Goal: Transaction & Acquisition: Purchase product/service

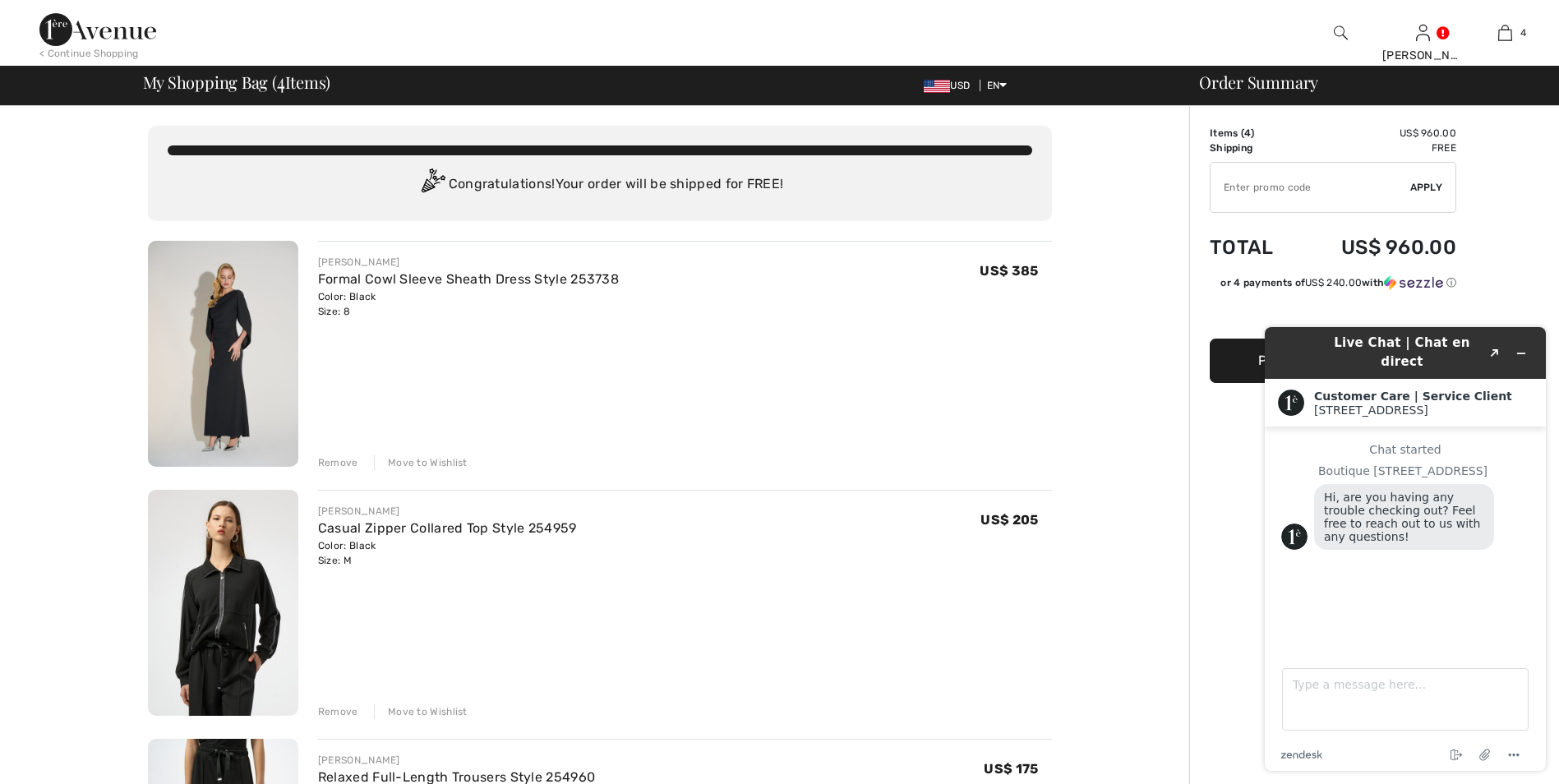
click at [1345, 193] on input "TEXT" at bounding box center [1310, 187] width 200 height 49
type input "GC010039223"
click at [1420, 187] on span "Apply" at bounding box center [1427, 187] width 33 height 15
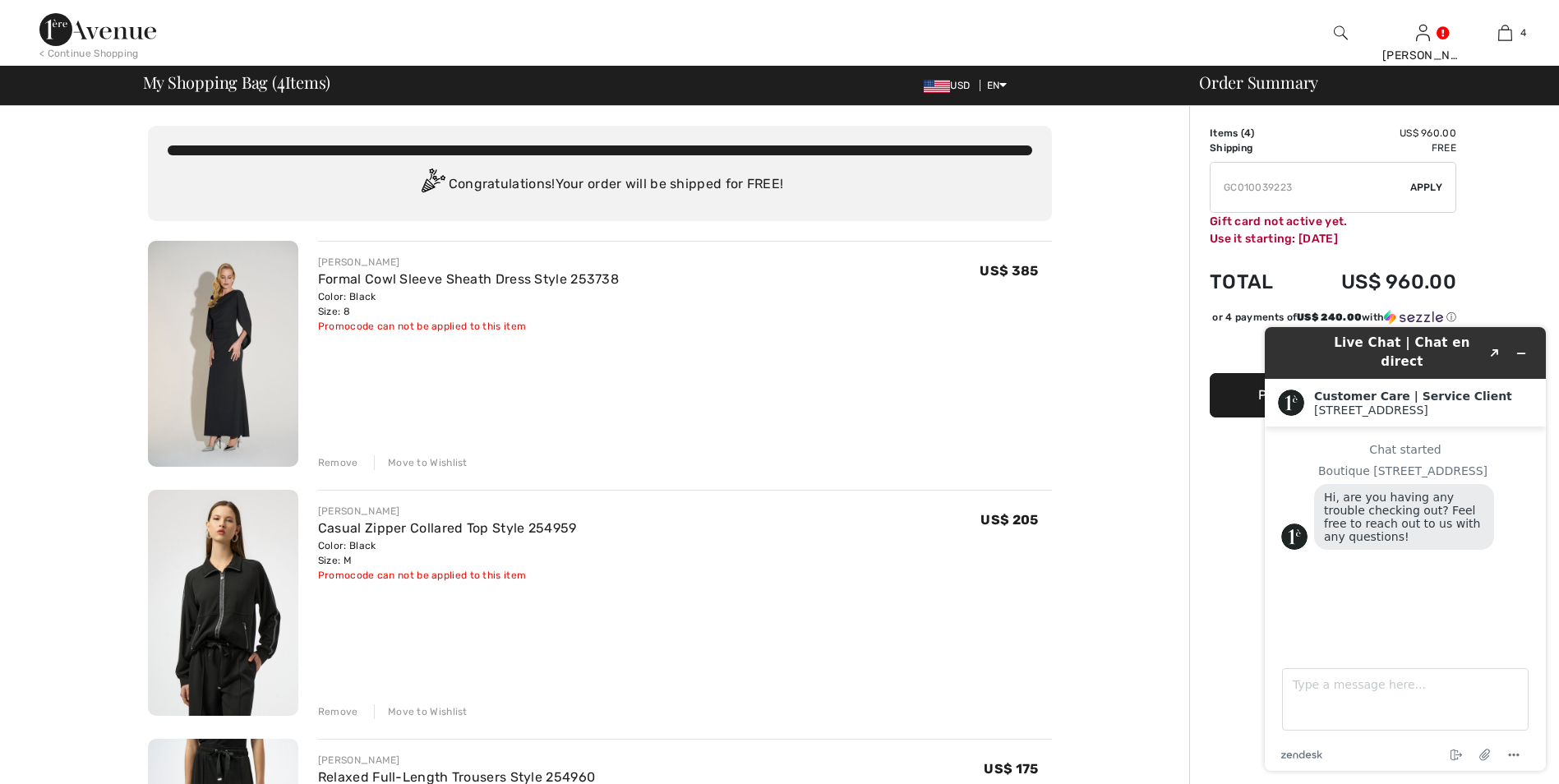
scroll to position [82, 0]
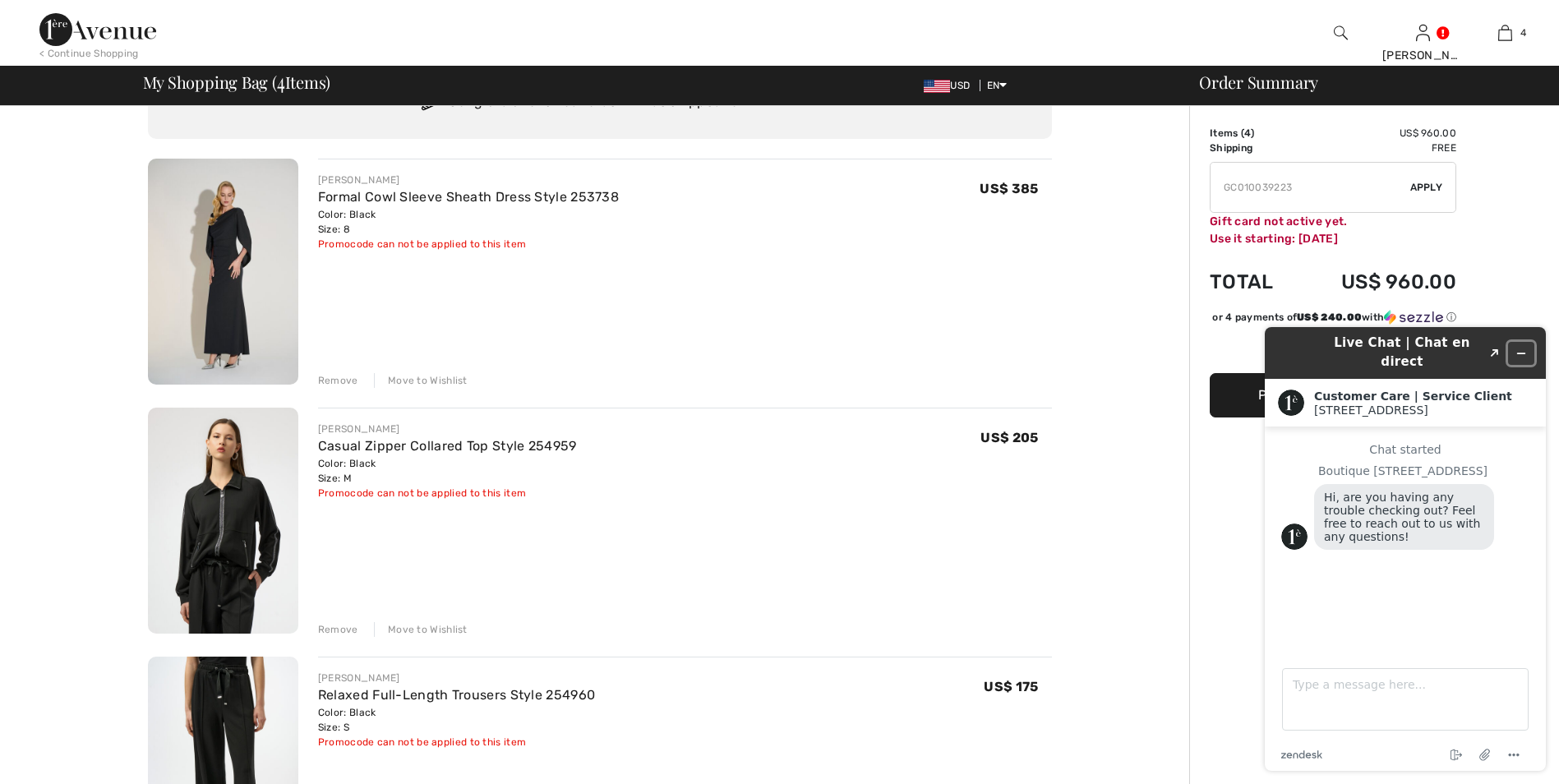
click at [1526, 348] on icon "Minimize widget" at bounding box center [1521, 353] width 12 height 12
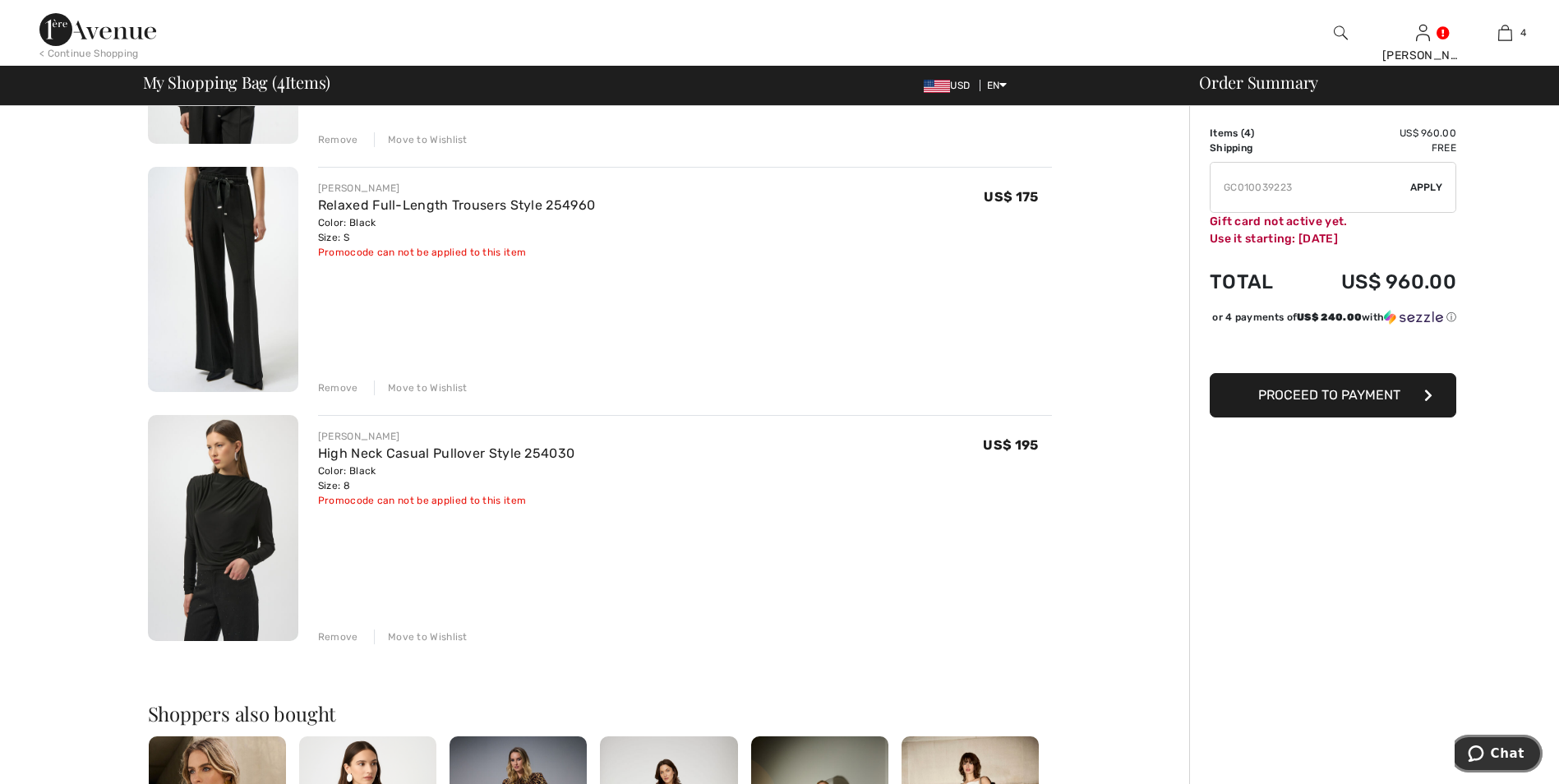
scroll to position [575, 0]
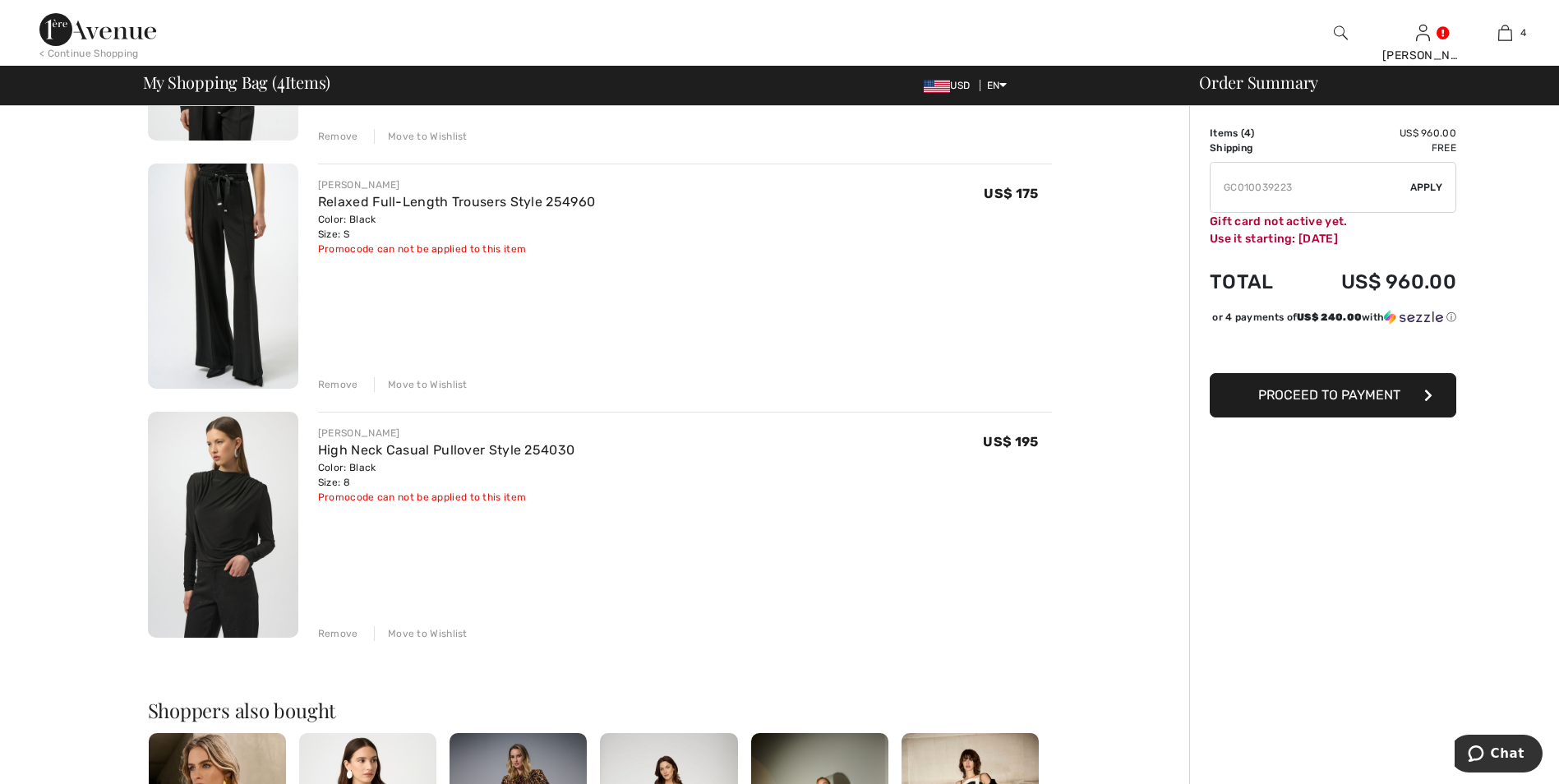
click at [1342, 402] on span "Proceed to Payment" at bounding box center [1328, 394] width 142 height 16
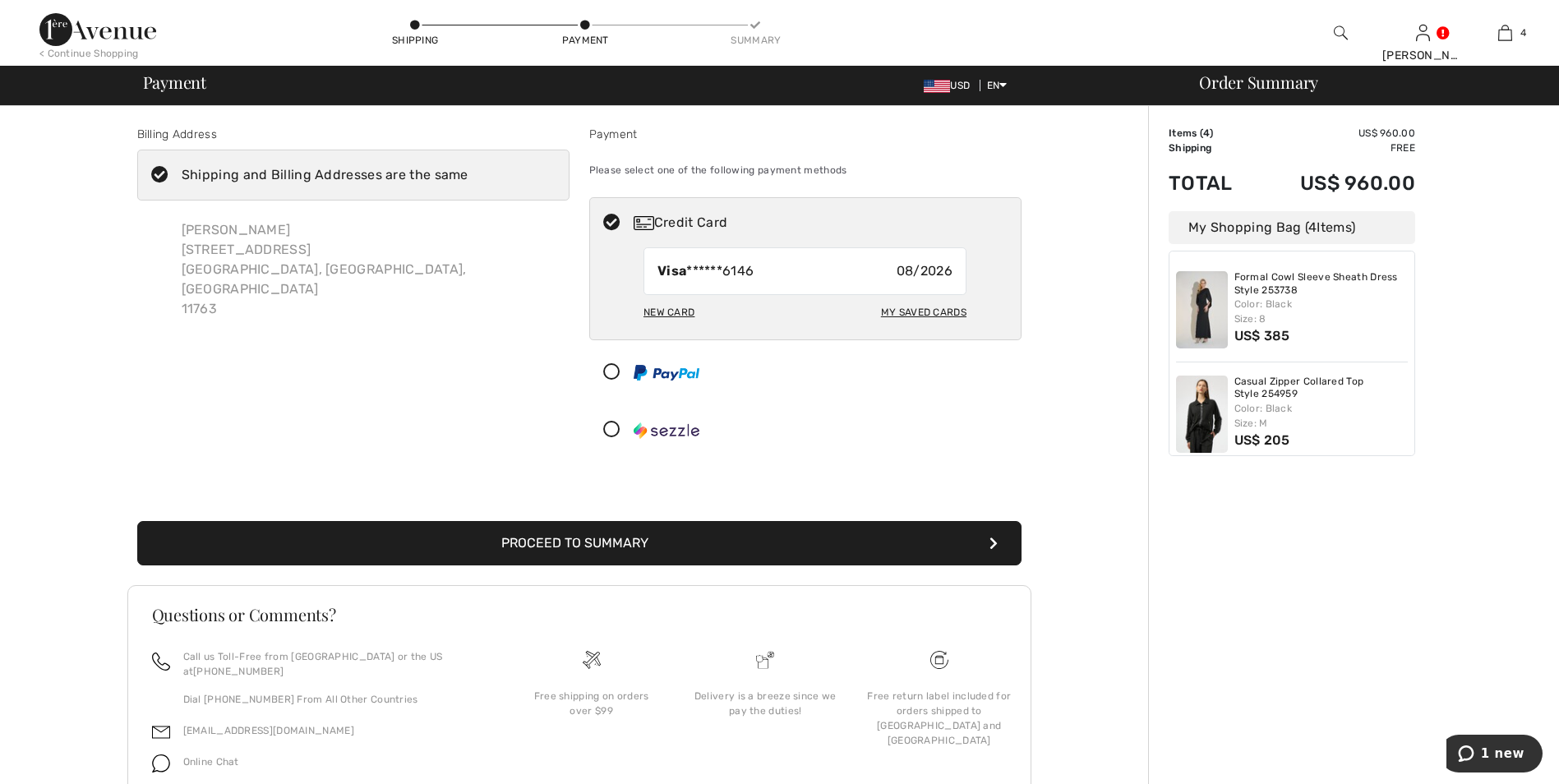
click at [634, 545] on button "Proceed to Summary" at bounding box center [579, 543] width 884 height 44
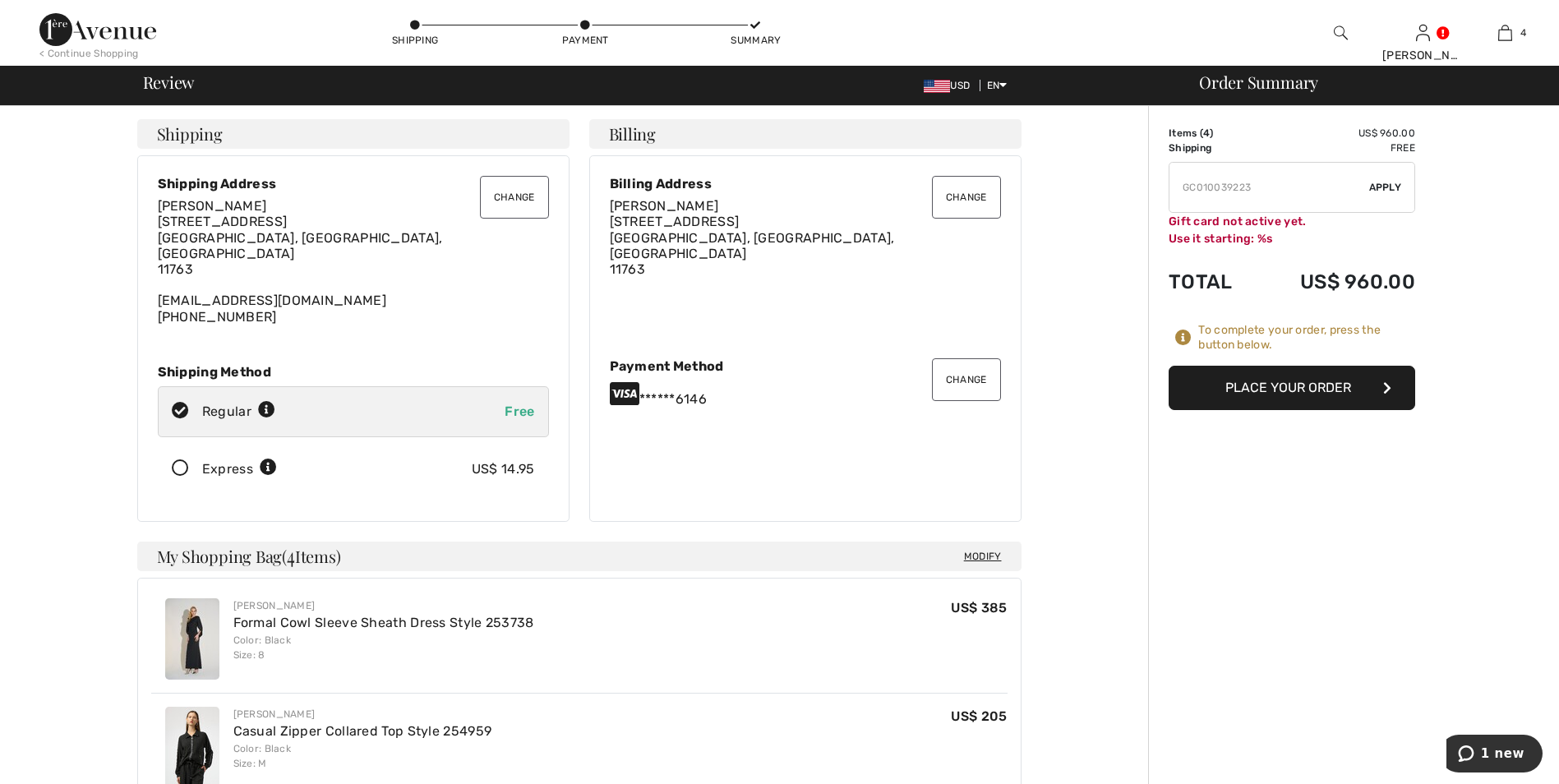
click at [1263, 391] on button "Place Your Order" at bounding box center [1291, 387] width 246 height 44
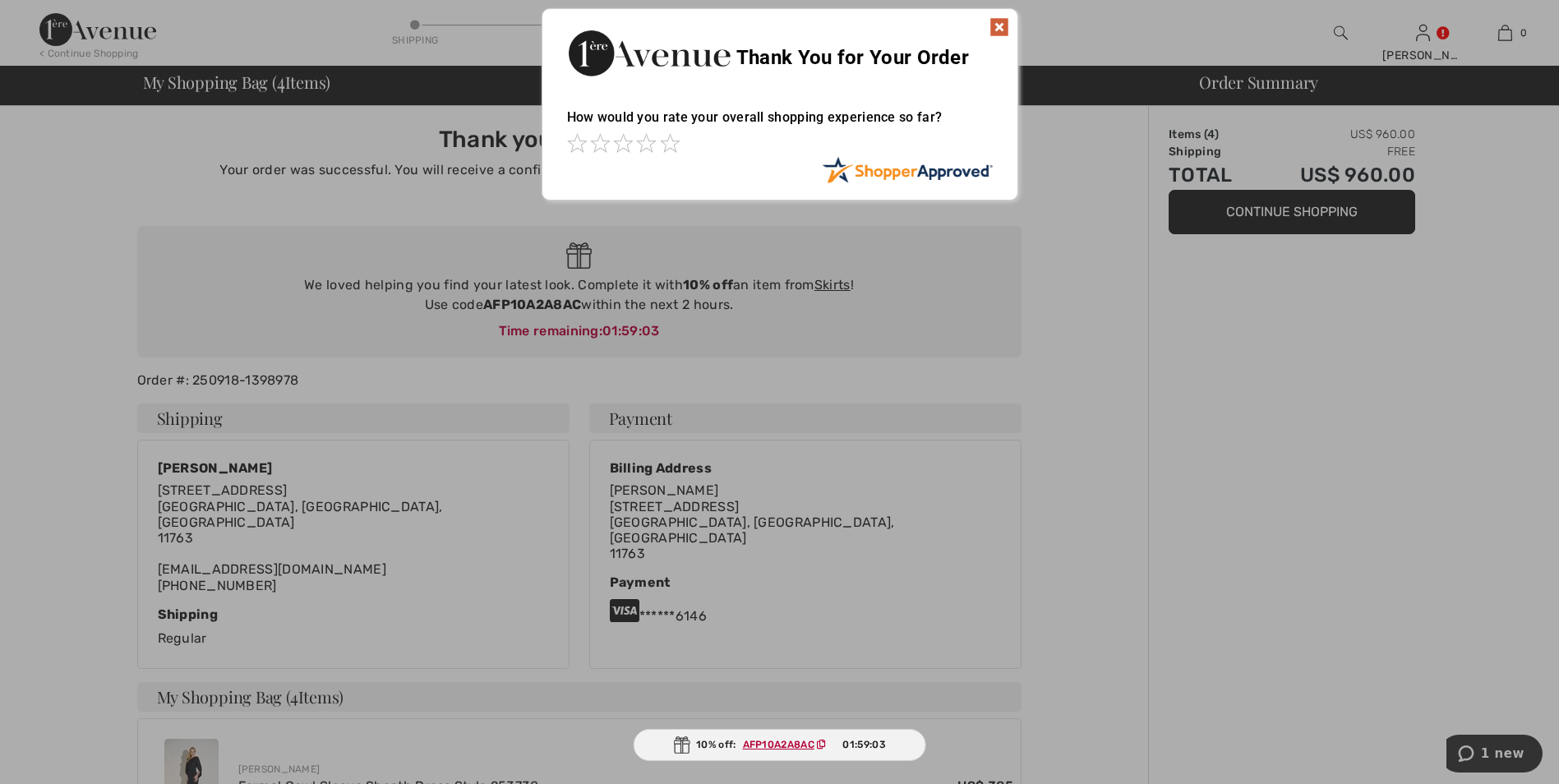
click at [993, 28] on img at bounding box center [999, 27] width 20 height 20
